Goal: Transaction & Acquisition: Purchase product/service

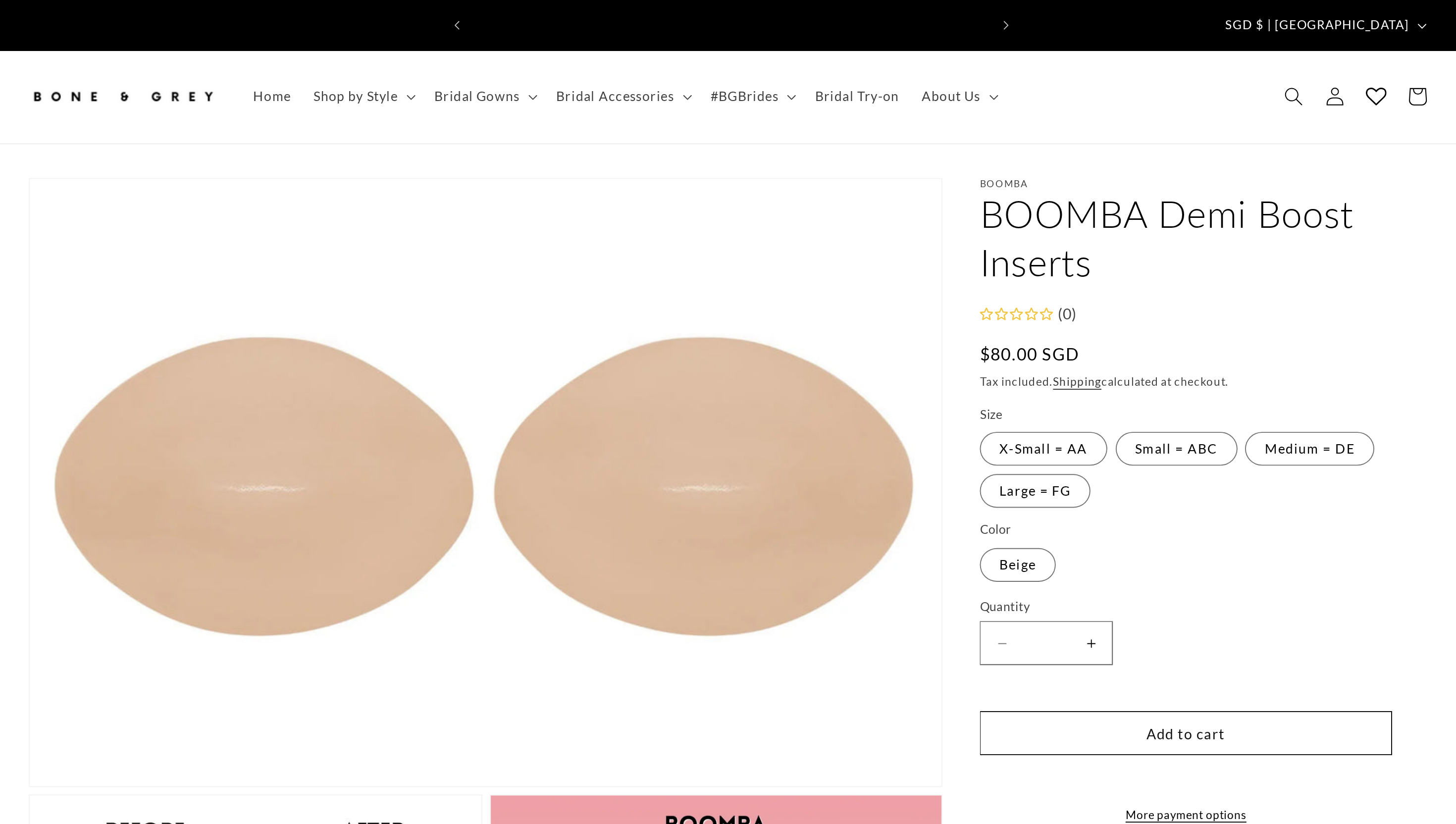
scroll to position [0, 545]
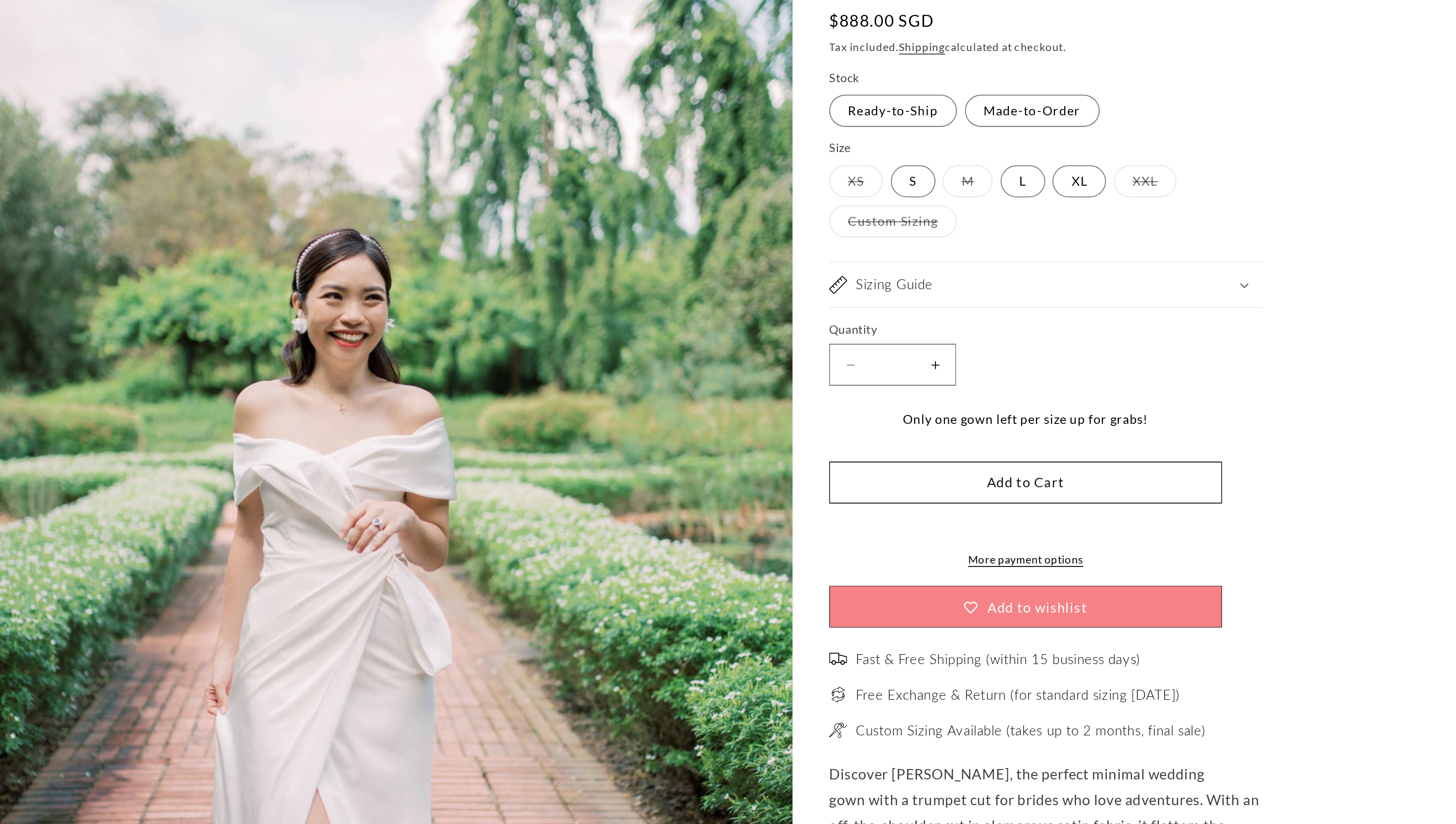
click at [933, 246] on label "M Variant sold out or unavailable" at bounding box center [936, 251] width 28 height 18
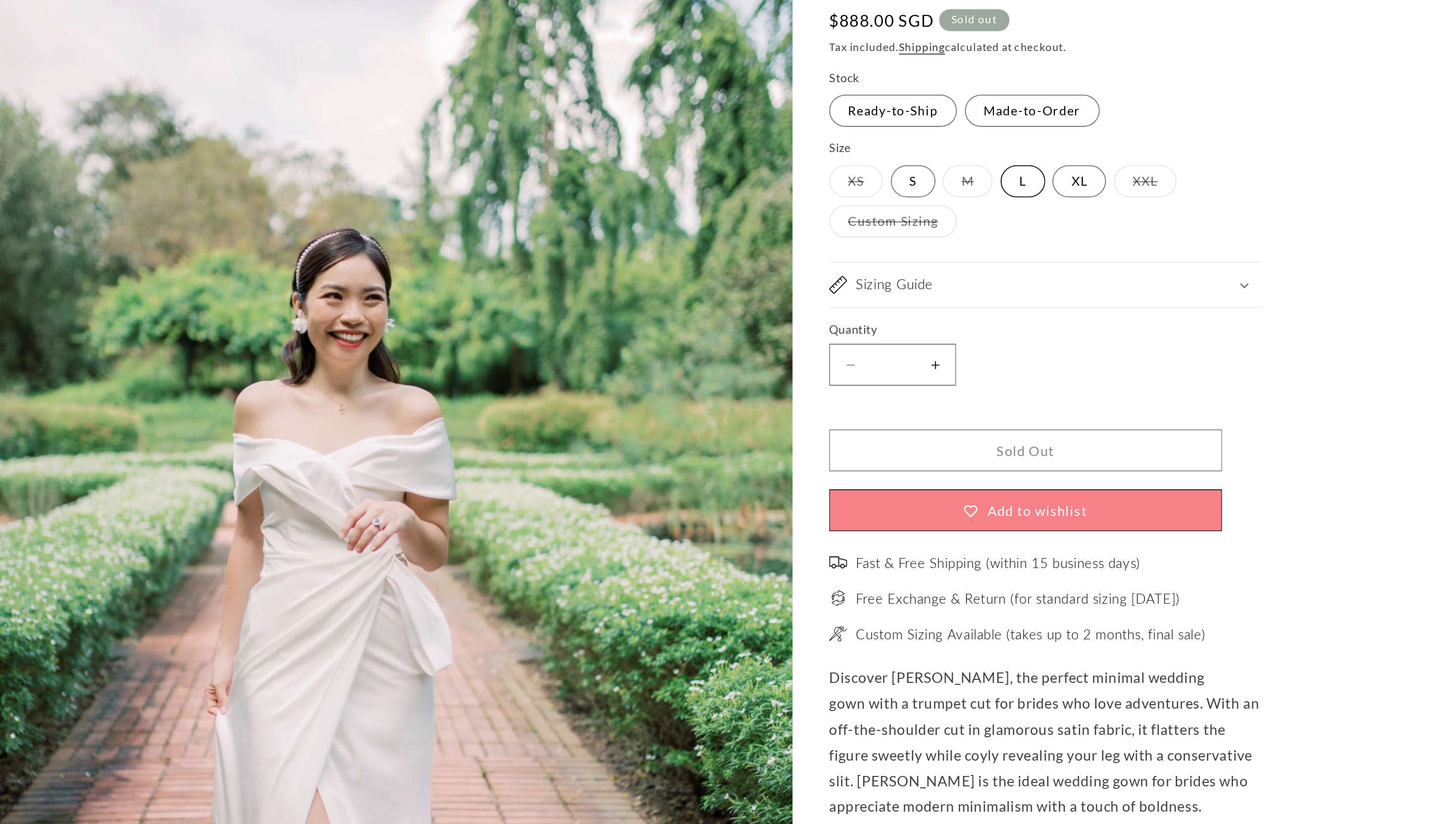
click at [977, 242] on label "L Variant sold out or unavailable" at bounding box center [967, 251] width 25 height 18
click at [941, 243] on label "M Variant sold out or unavailable" at bounding box center [936, 251] width 28 height 18
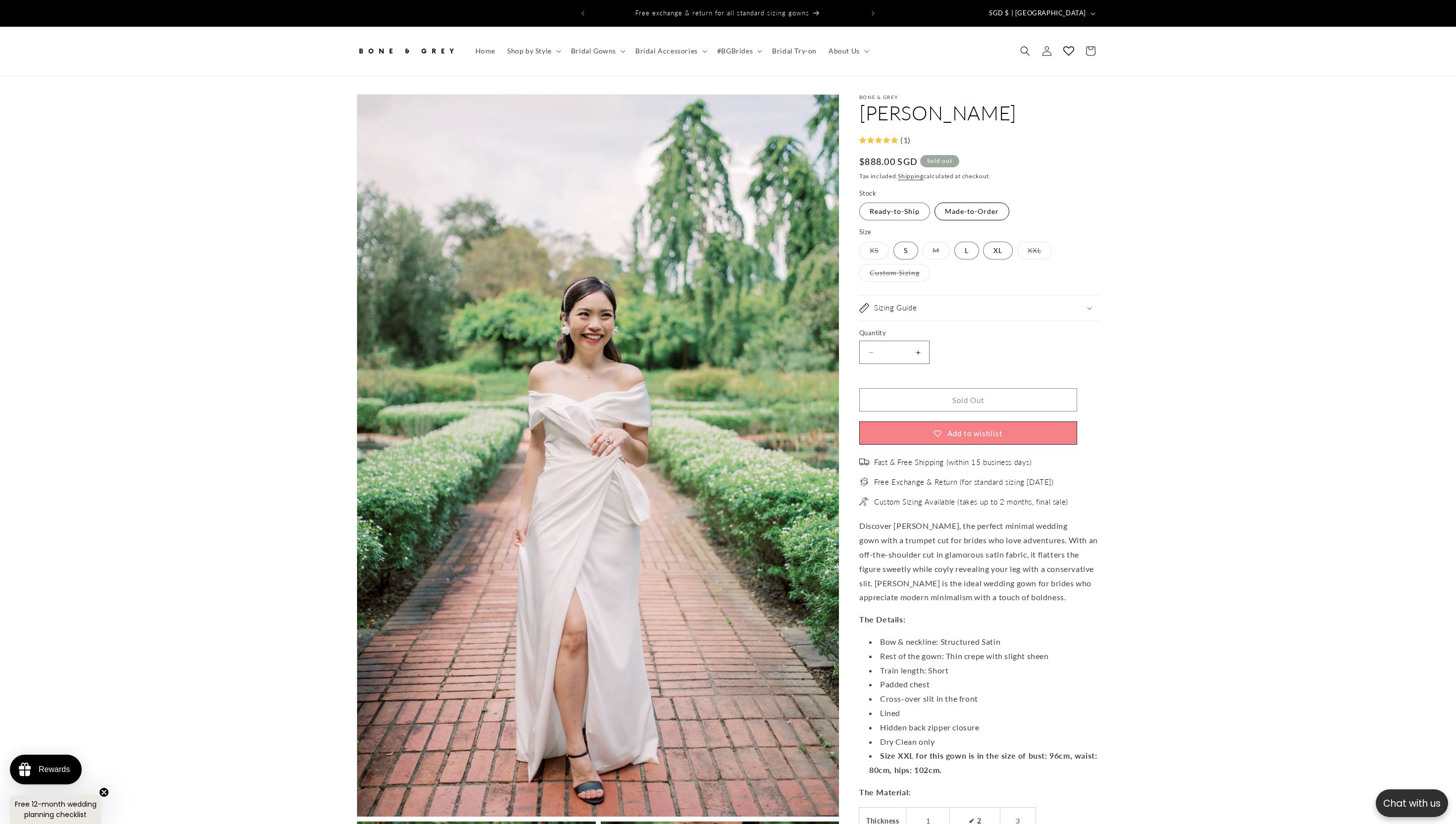
click at [940, 204] on label "Made-to-Order Variant sold out or unavailable" at bounding box center [971, 211] width 75 height 18
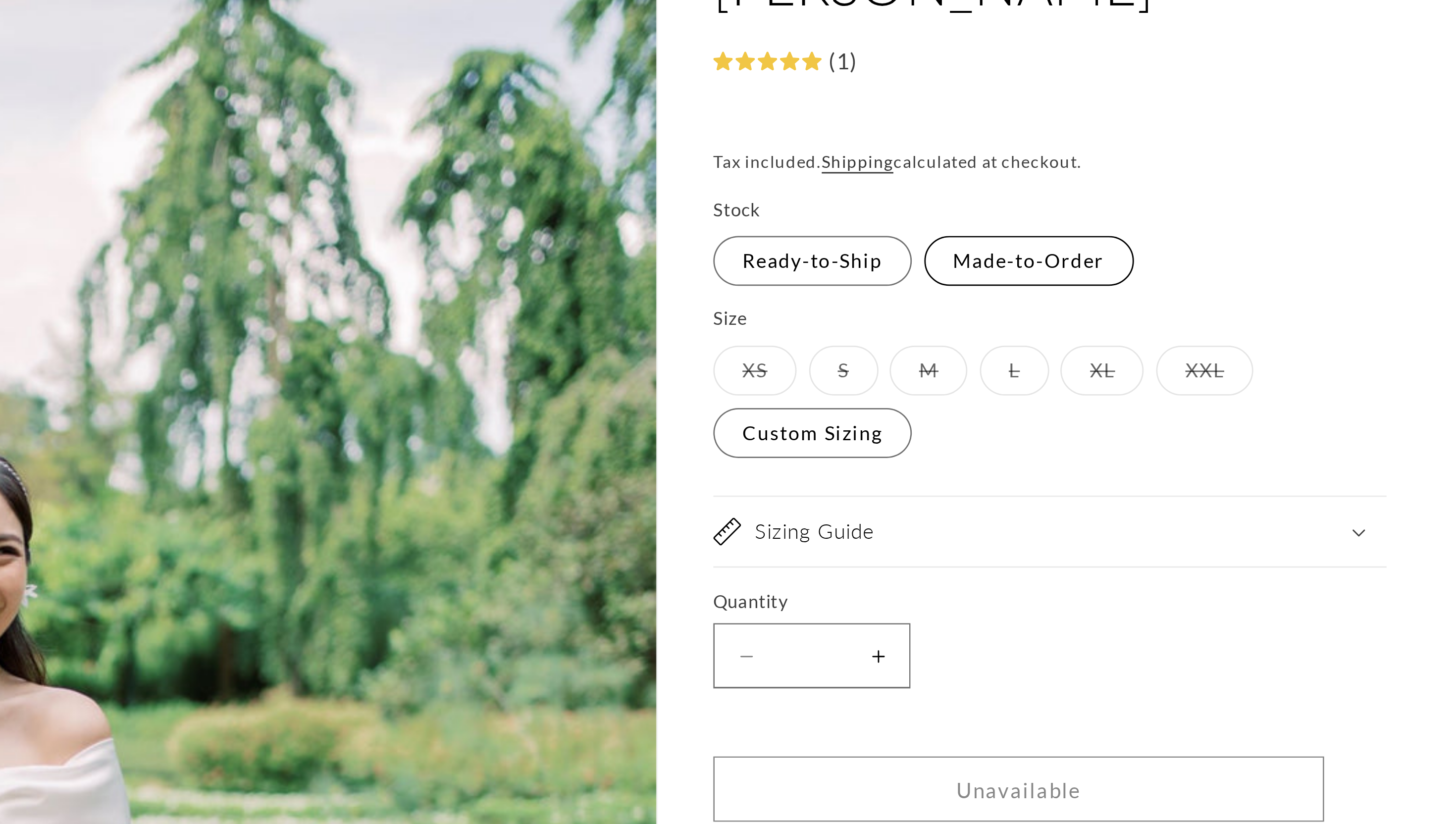
scroll to position [0, 545]
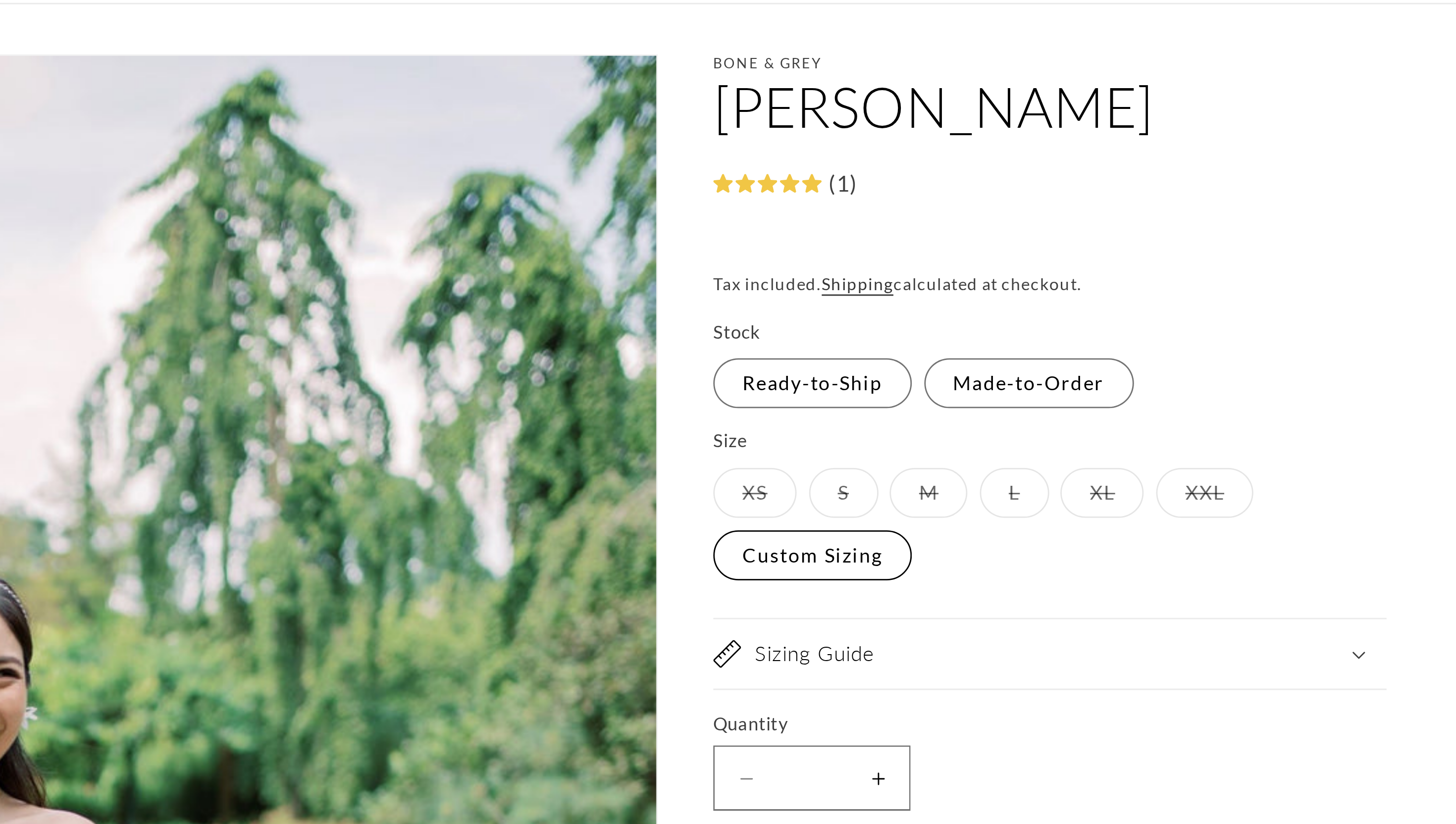
click at [889, 264] on label "Custom Sizing Variant sold out or unavailable" at bounding box center [895, 273] width 71 height 18
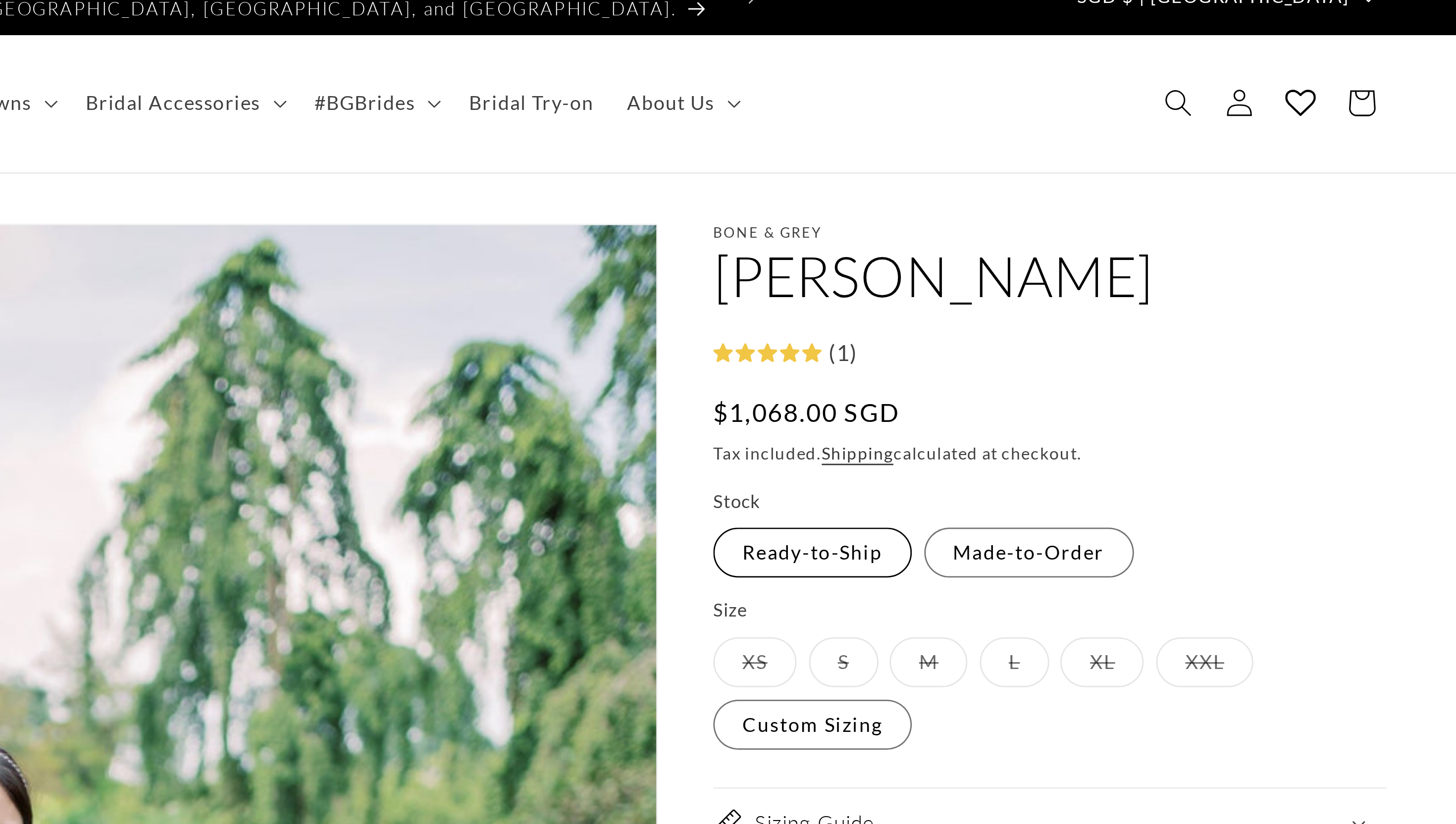
click at [899, 205] on label "Ready-to-Ship Variant sold out or unavailable" at bounding box center [895, 211] width 71 height 18
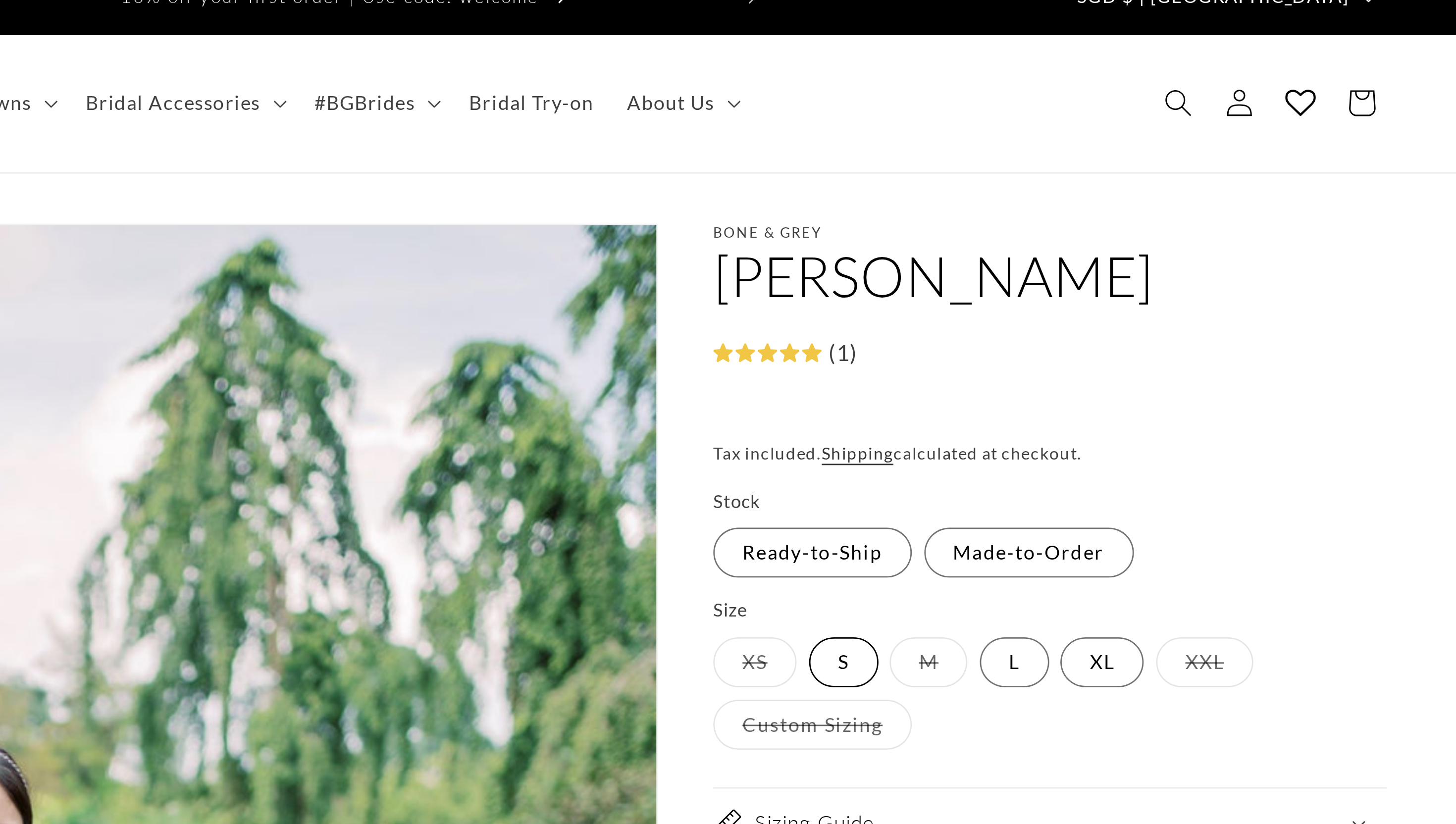
click at [909, 242] on label "S Variant sold out or unavailable" at bounding box center [906, 251] width 25 height 18
click at [964, 245] on label "L Variant sold out or unavailable" at bounding box center [967, 251] width 25 height 18
click at [968, 205] on label "Made-to-Order Variant sold out or unavailable" at bounding box center [971, 211] width 75 height 18
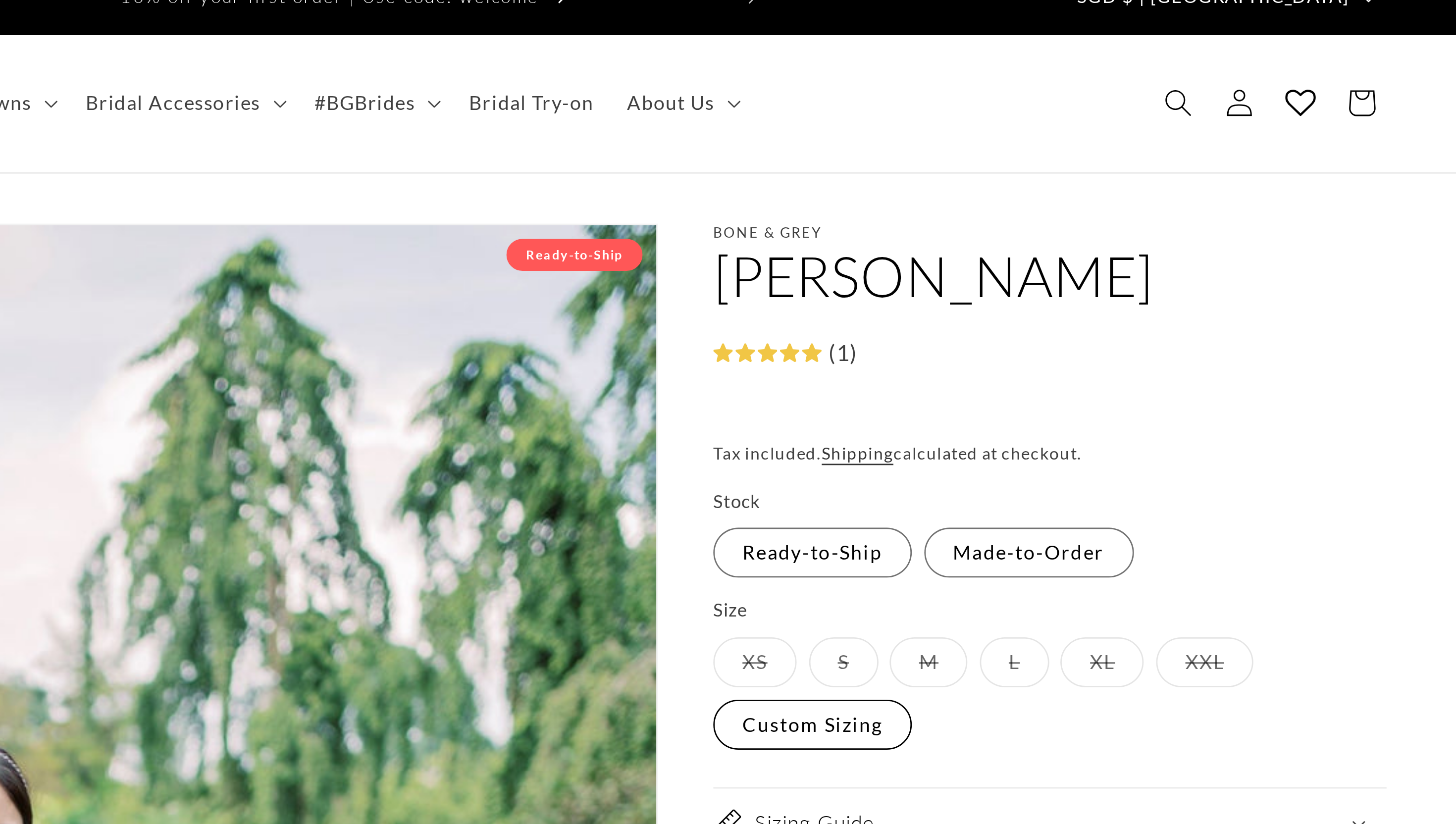
click at [905, 266] on label "Custom Sizing Variant sold out or unavailable" at bounding box center [895, 273] width 71 height 18
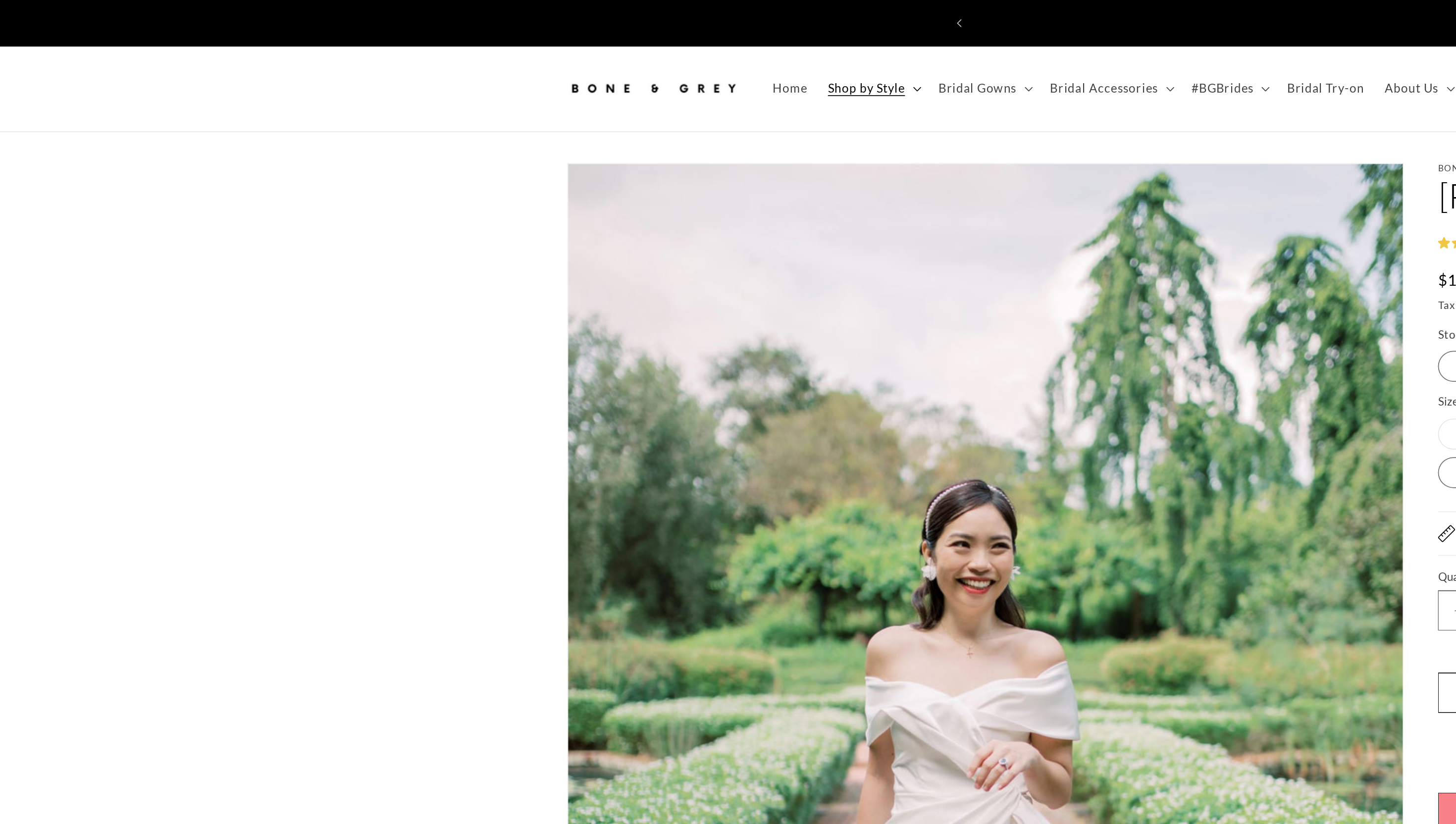
scroll to position [0, 545]
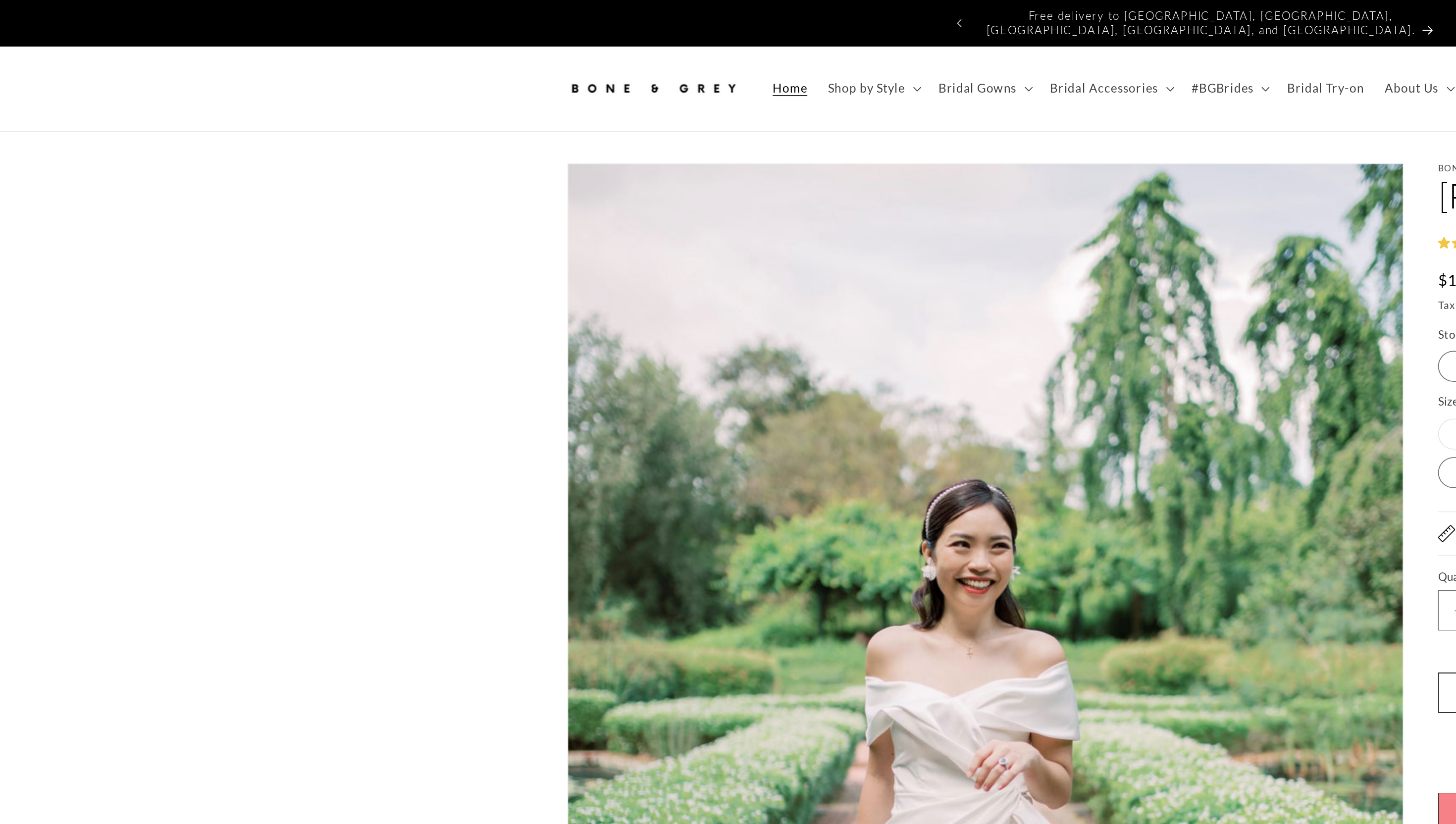
click at [476, 41] on link "Home" at bounding box center [485, 51] width 32 height 21
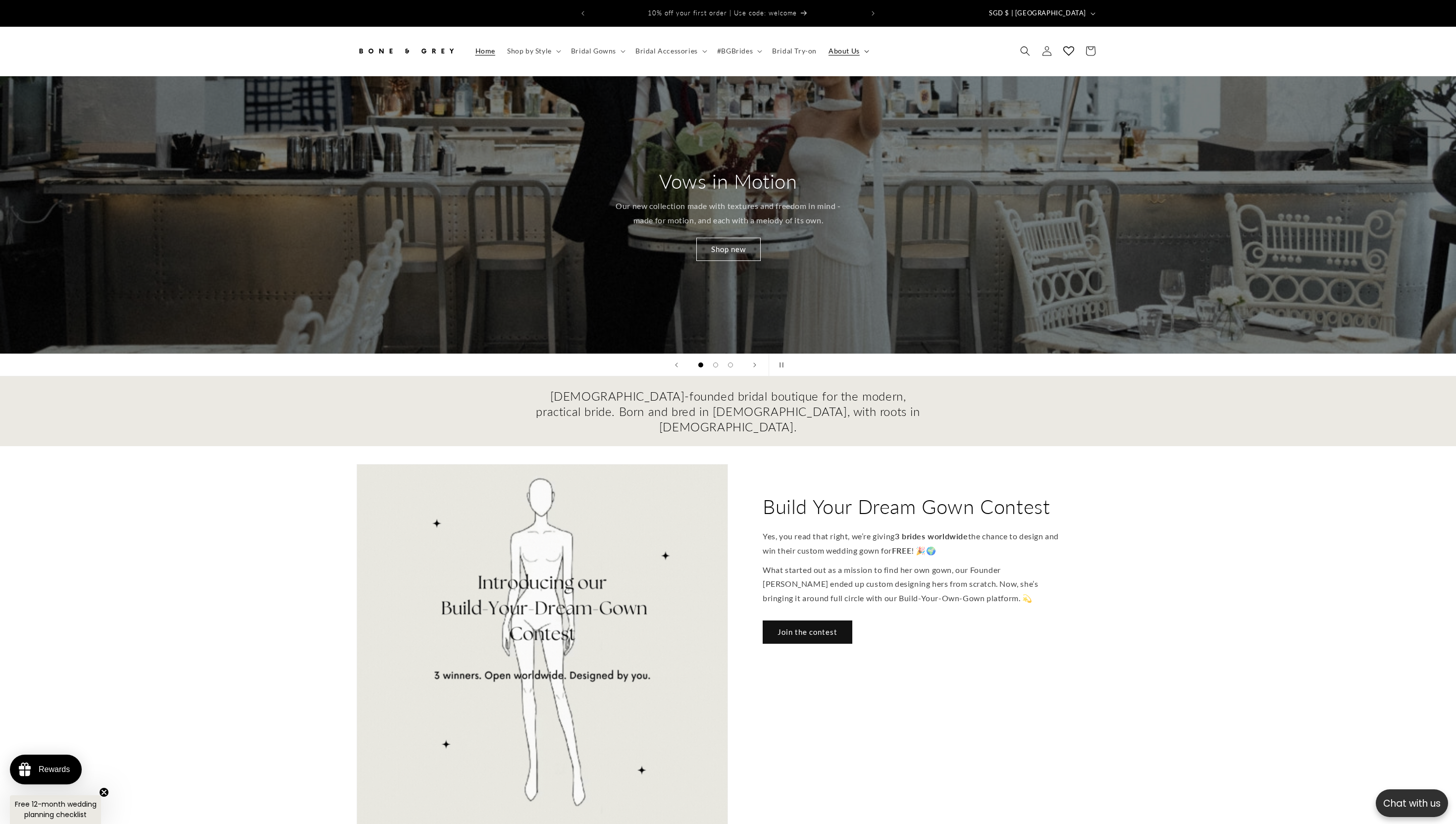
click at [846, 46] on span "About Us" at bounding box center [844, 51] width 31 height 9
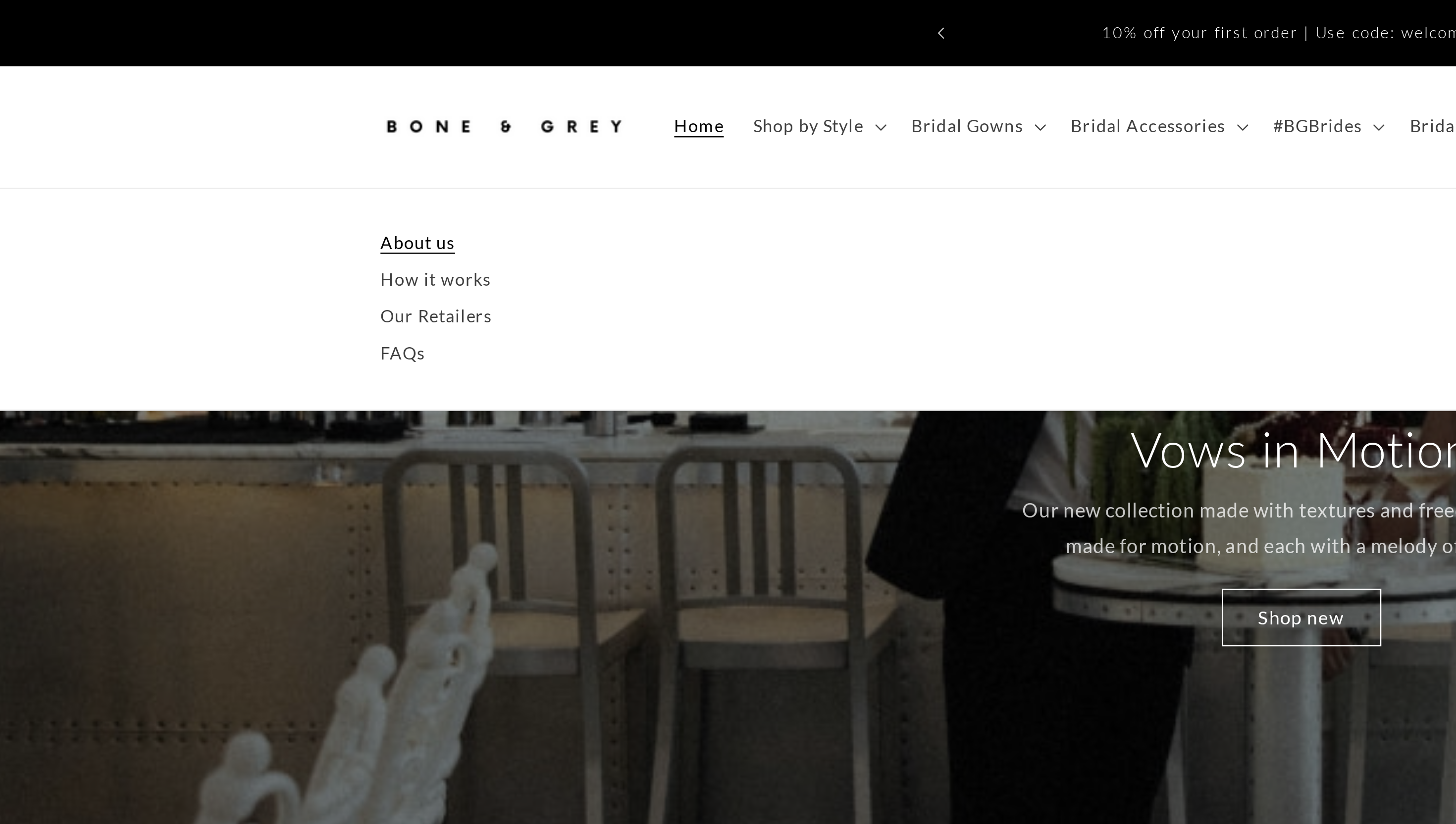
click at [376, 90] on link "About us" at bounding box center [728, 98] width 743 height 15
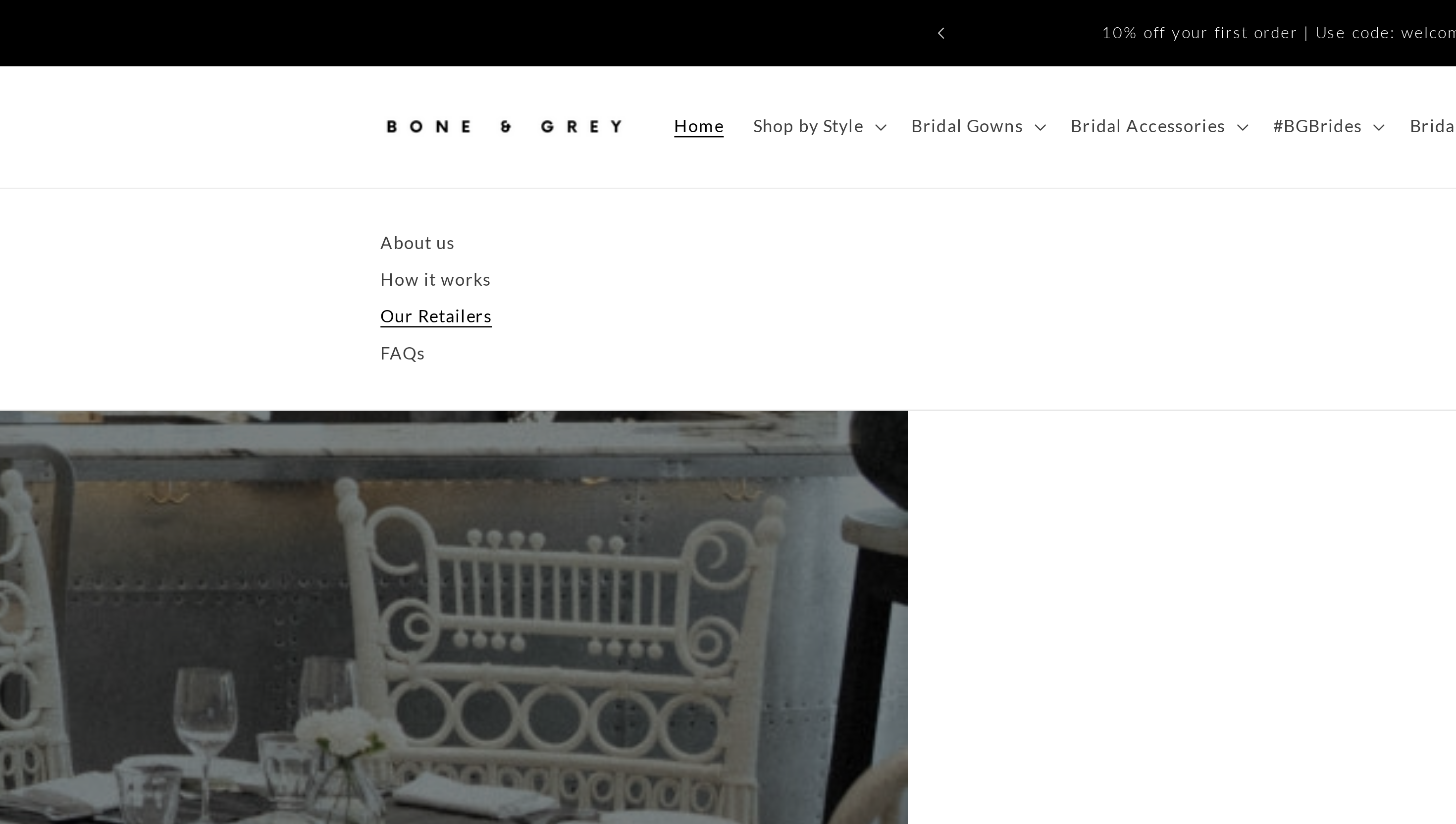
scroll to position [0, 1207]
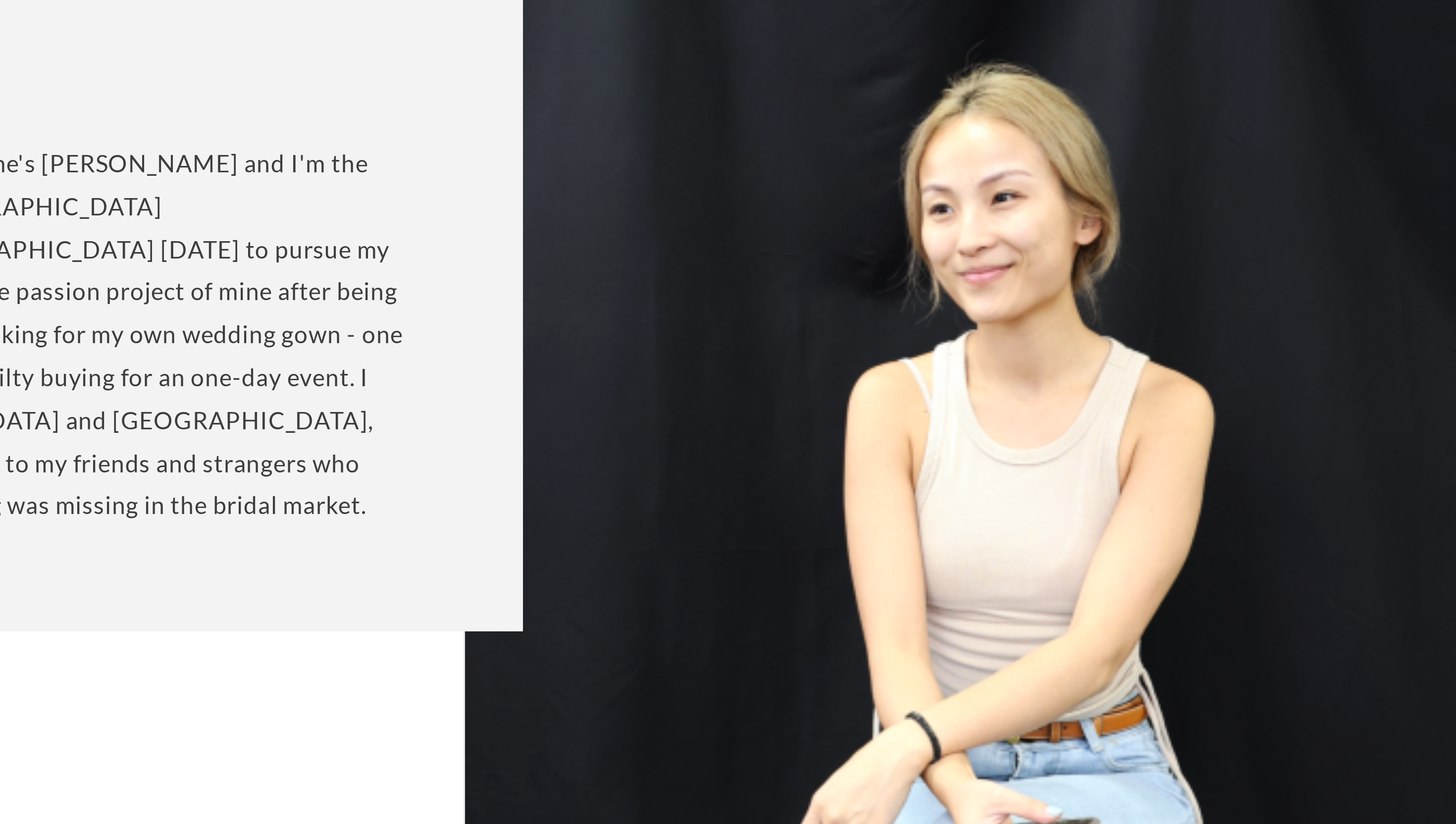
scroll to position [0, 272]
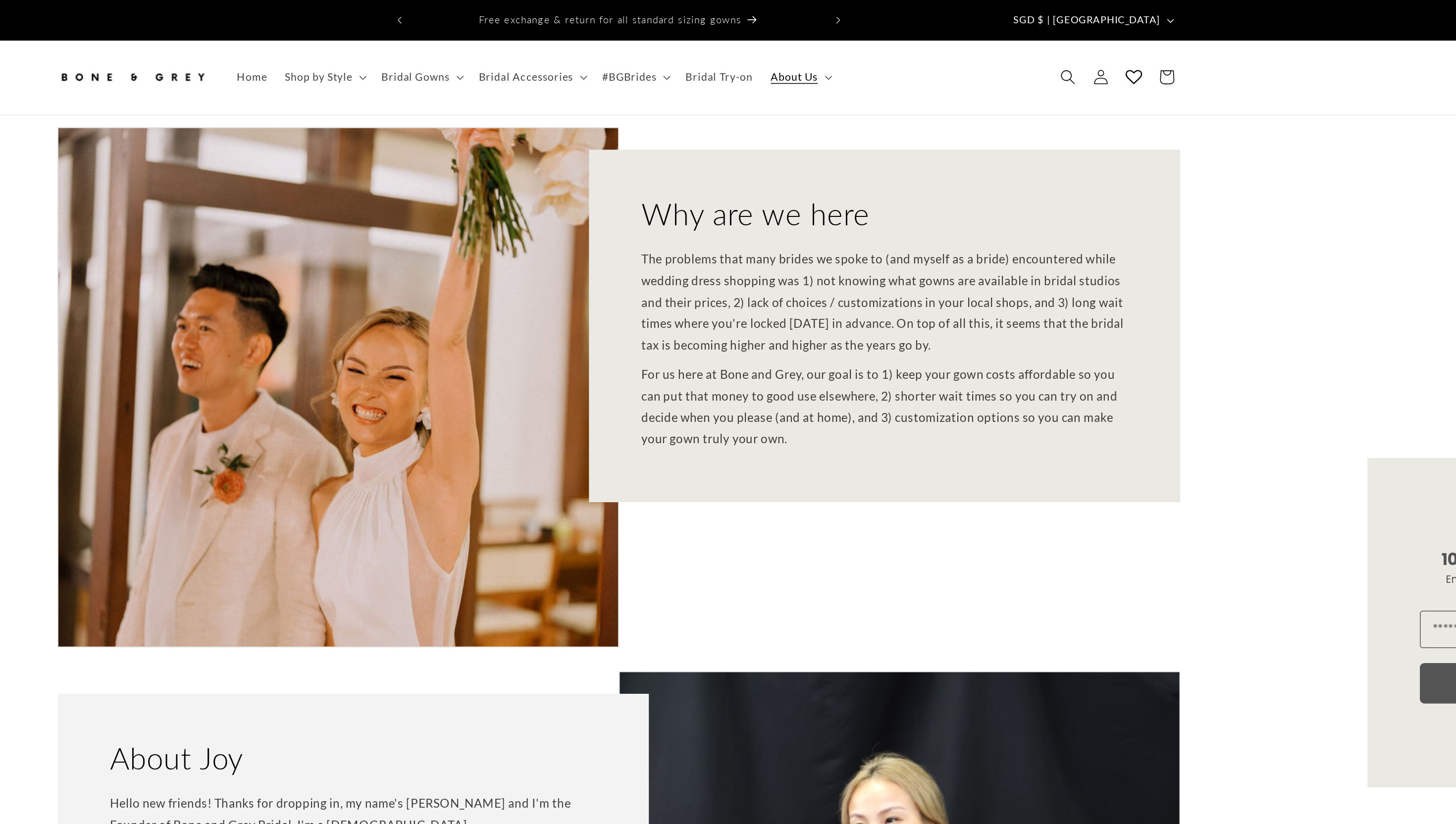
click at [411, 48] on img at bounding box center [406, 51] width 99 height 22
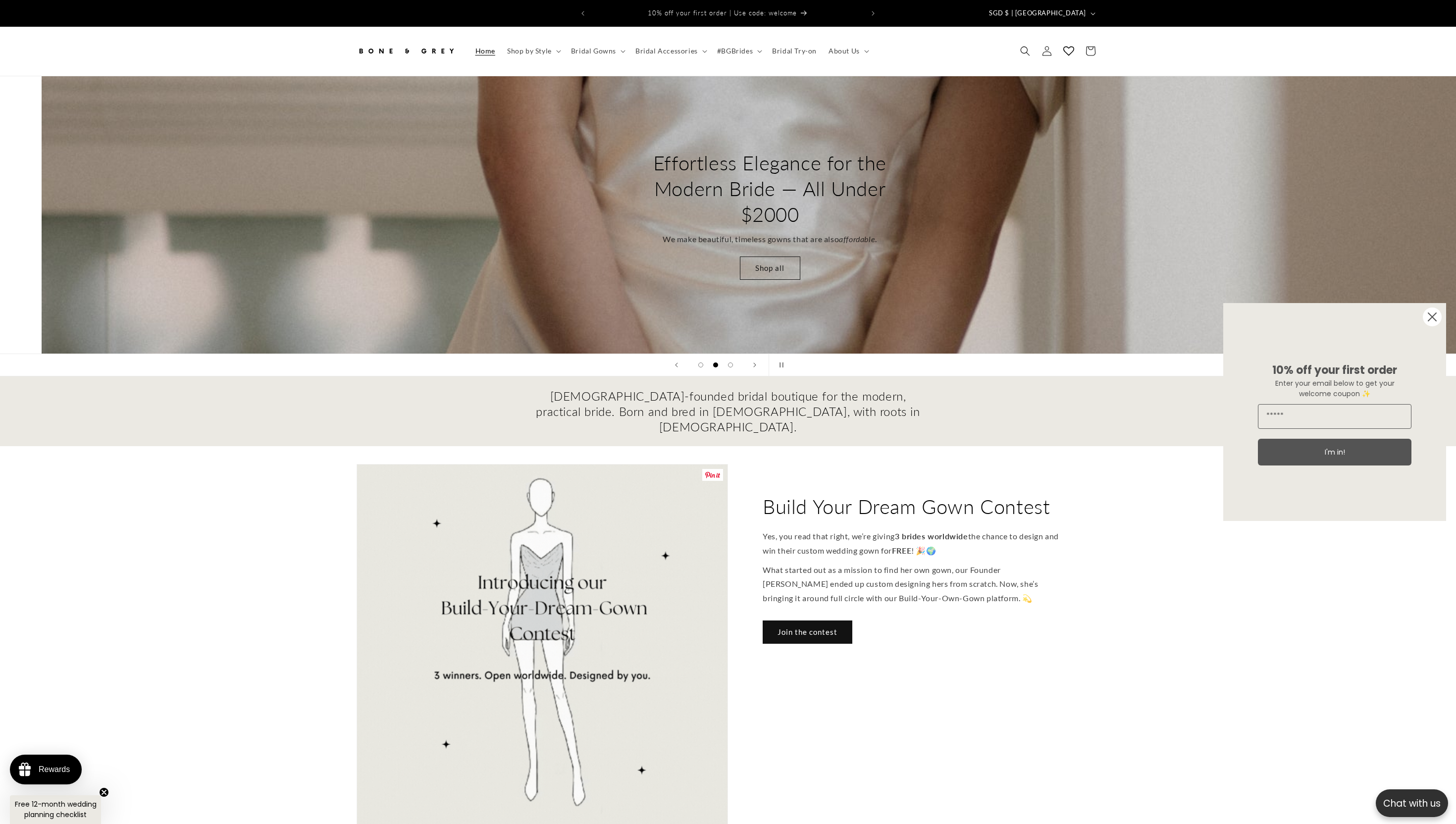
scroll to position [0, 1456]
